Goal: Register for event/course

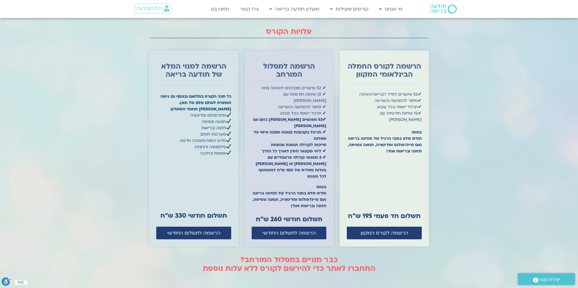
scroll to position [1890, 0]
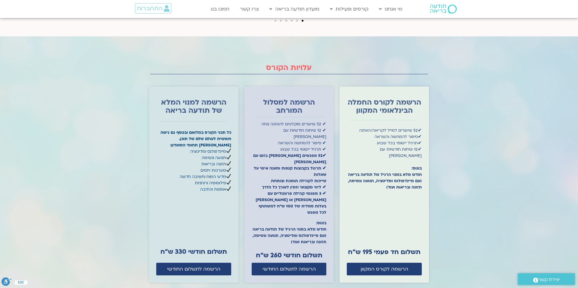
click at [193, 212] on div at bounding box center [193, 227] width 75 height 30
click at [190, 267] on span "הרשמה לתשלום החודשי" at bounding box center [193, 269] width 53 height 5
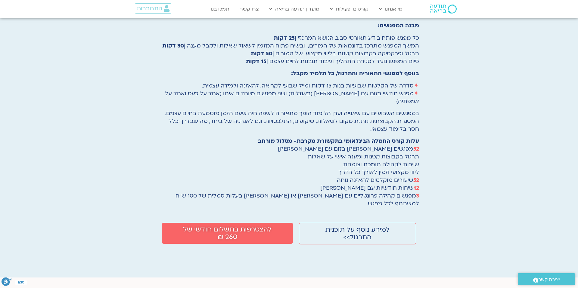
scroll to position [986, 0]
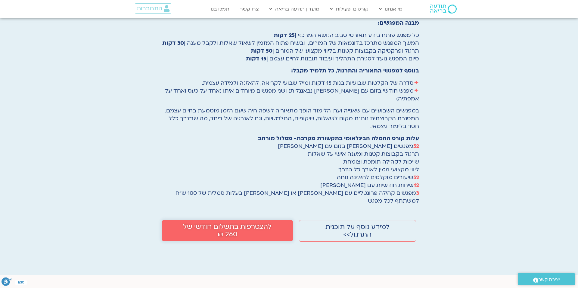
click at [226, 223] on span "להצטרפות בתשלום חודשי של 260 ₪" at bounding box center [227, 230] width 98 height 15
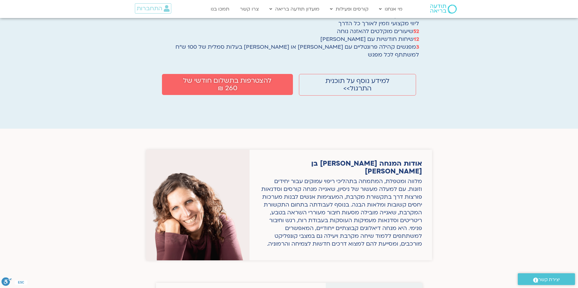
scroll to position [1075, 0]
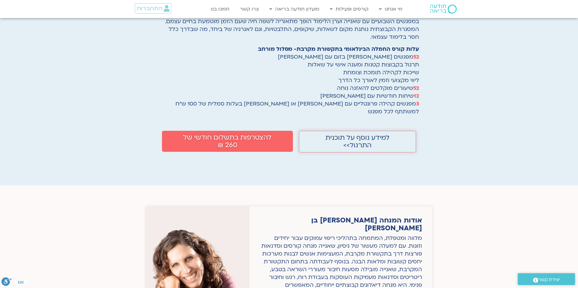
click at [354, 134] on span "למידע נוסף על תוכנית התרגול>>" at bounding box center [357, 141] width 83 height 15
click at [355, 134] on span "למידע נוסף על תוכנית התרגול>>" at bounding box center [357, 141] width 83 height 15
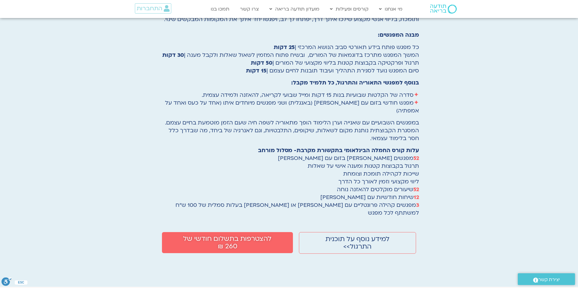
scroll to position [975, 0]
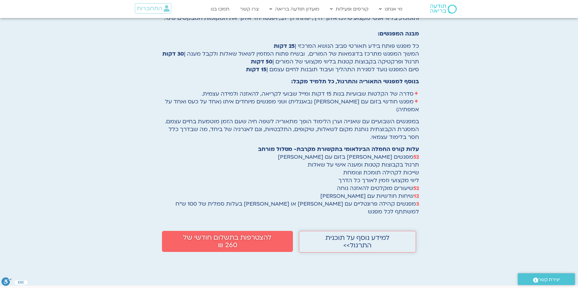
click at [335, 234] on span "למידע נוסף על תוכנית התרגול>>" at bounding box center [357, 241] width 83 height 15
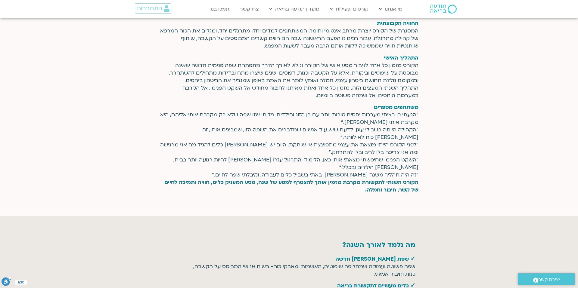
scroll to position [612, 0]
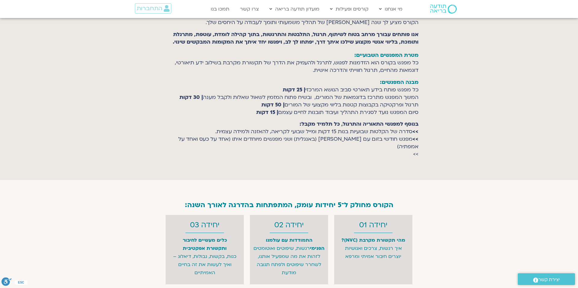
scroll to position [1616, 0]
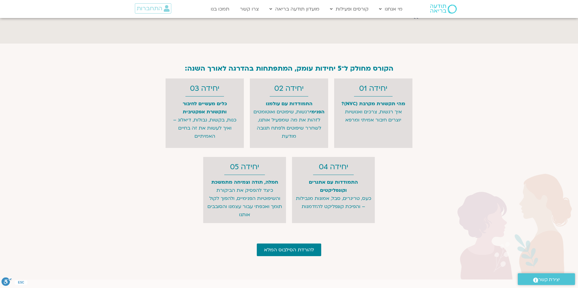
scroll to position [1764, 0]
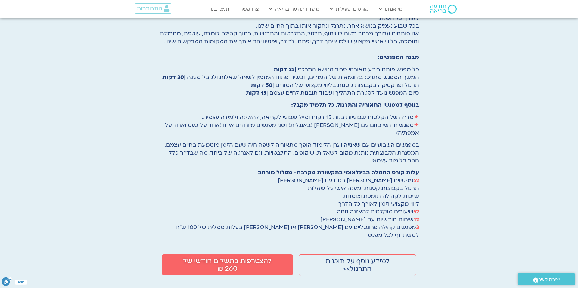
scroll to position [953, 0]
